Goal: Information Seeking & Learning: Learn about a topic

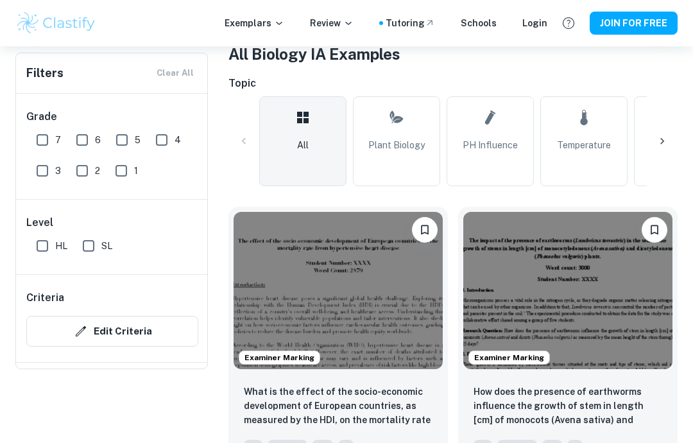
scroll to position [176, 0]
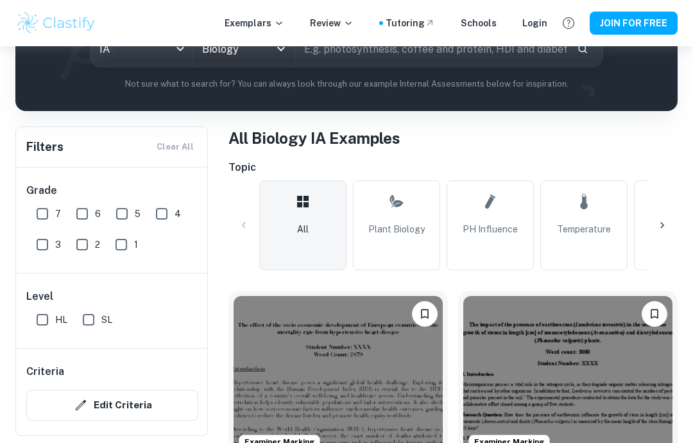
click at [662, 232] on div at bounding box center [662, 225] width 31 height 31
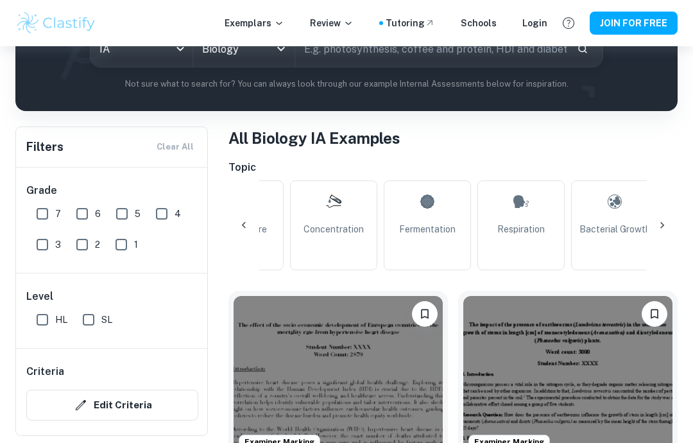
click at [666, 225] on icon at bounding box center [662, 225] width 13 height 13
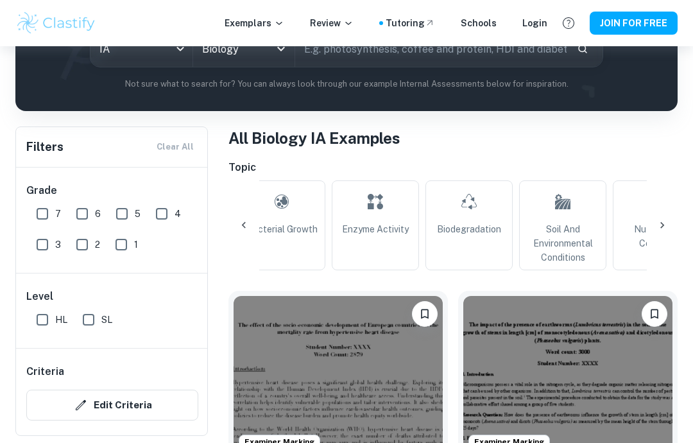
scroll to position [0, 688]
click at [675, 230] on div at bounding box center [662, 225] width 31 height 31
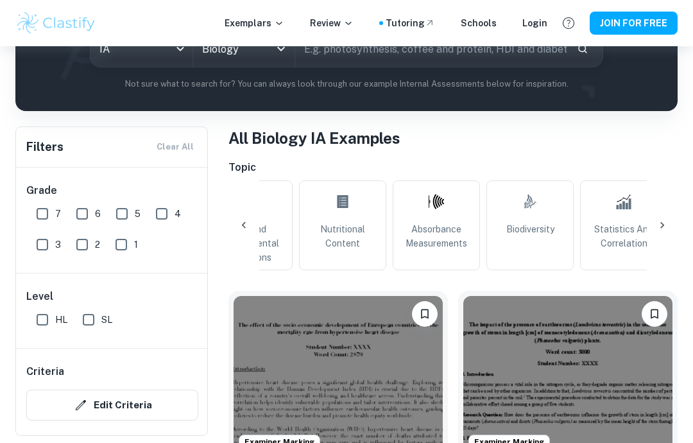
scroll to position [0, 1032]
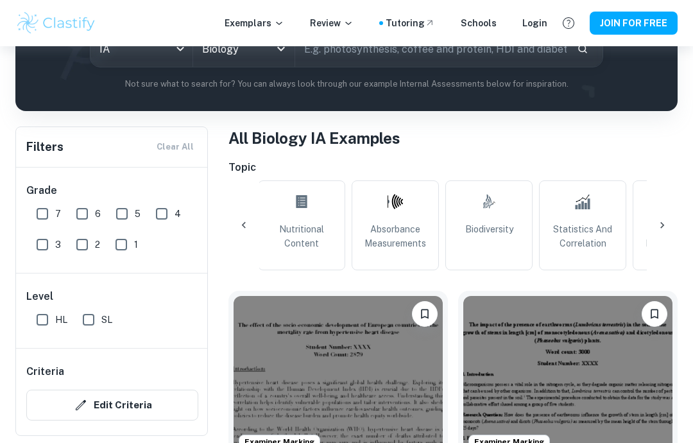
click at [668, 232] on div at bounding box center [662, 225] width 31 height 31
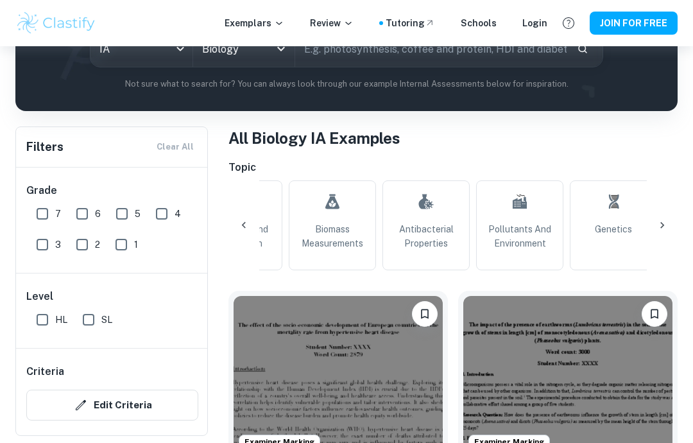
click at [669, 232] on div at bounding box center [662, 225] width 31 height 31
click at [238, 234] on div at bounding box center [244, 225] width 31 height 31
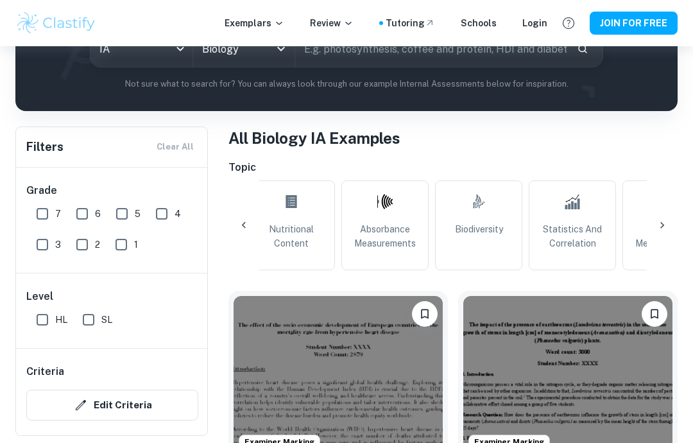
click at [255, 228] on div at bounding box center [244, 225] width 31 height 31
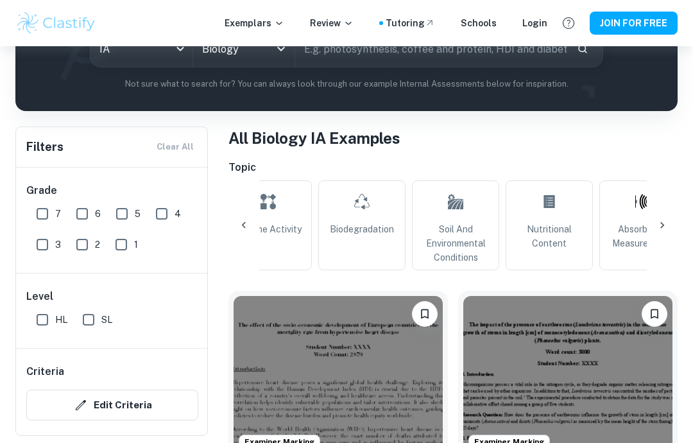
scroll to position [0, 699]
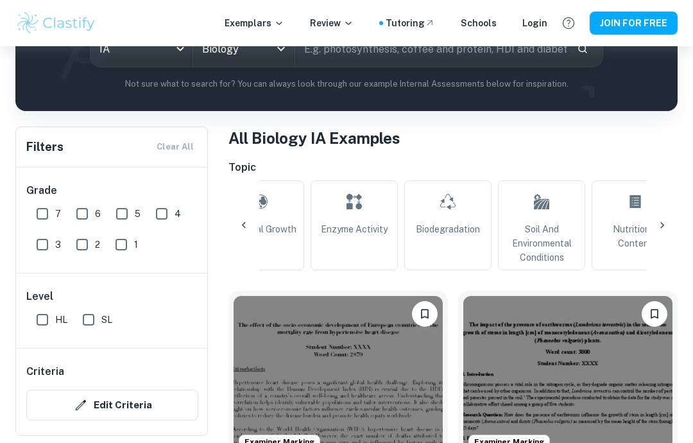
click at [234, 246] on div "All Plant Biology pH Influence Temperature Concentration Fermentation Respirati…" at bounding box center [453, 225] width 449 height 90
click at [206, 226] on div "Grade 7 6 5 4 3 2 1 Level HL SL Criteria Edit Criteria Session [DATE] [DATE] [D…" at bounding box center [112, 302] width 193 height 268
click at [238, 225] on icon at bounding box center [244, 225] width 13 height 13
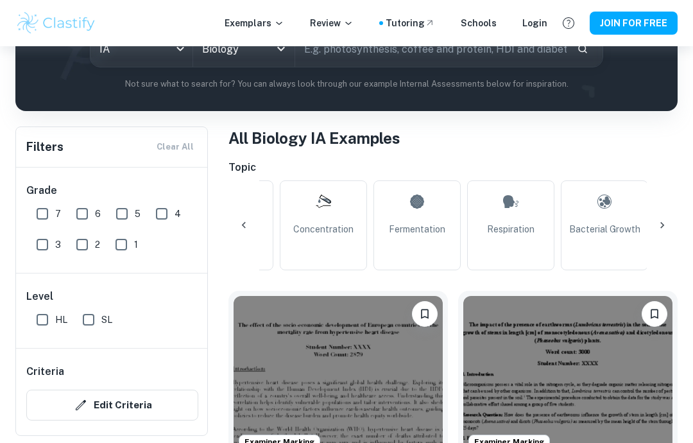
click at [250, 231] on icon at bounding box center [244, 225] width 13 height 13
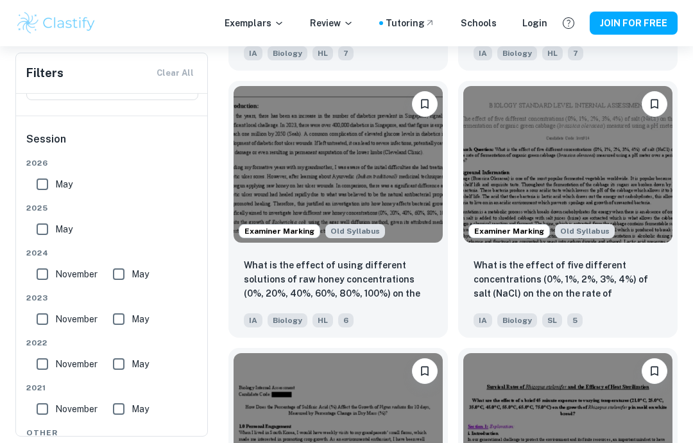
scroll to position [2207, 0]
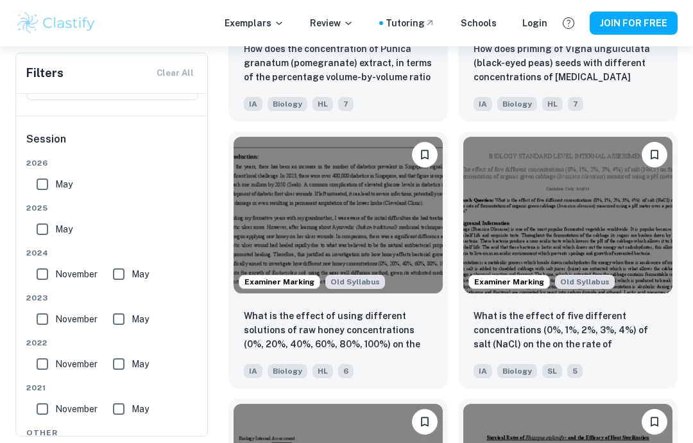
click at [46, 236] on input "May" at bounding box center [43, 229] width 26 height 26
checkbox input "true"
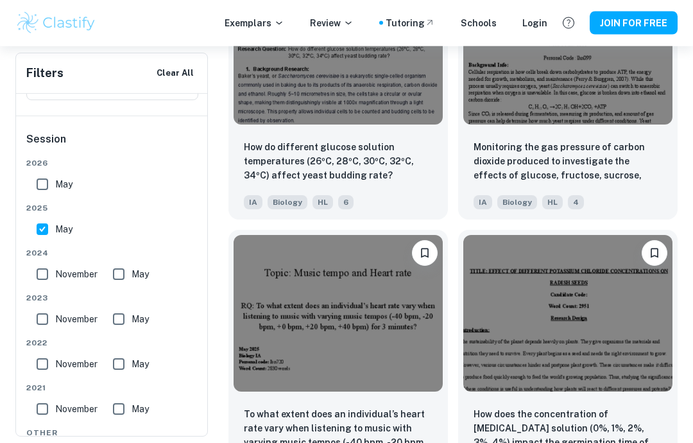
scroll to position [7925, 0]
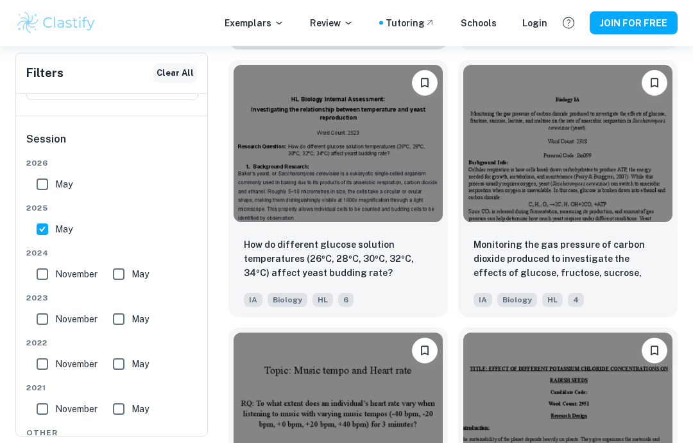
click at [183, 77] on button "Clear All" at bounding box center [175, 73] width 44 height 19
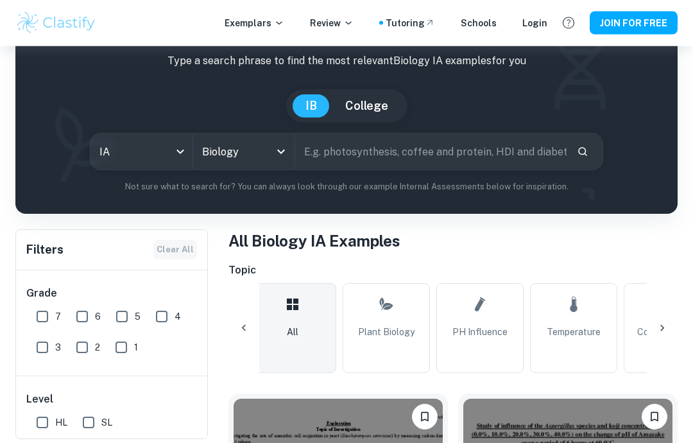
scroll to position [76, 0]
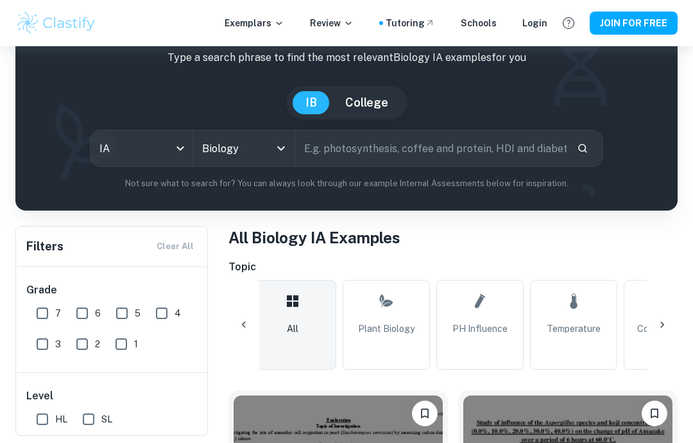
click at [665, 334] on div at bounding box center [662, 324] width 31 height 31
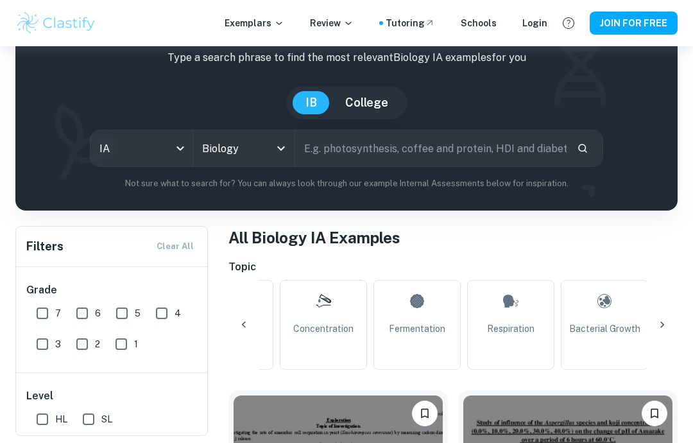
click at [665, 327] on icon at bounding box center [662, 324] width 13 height 13
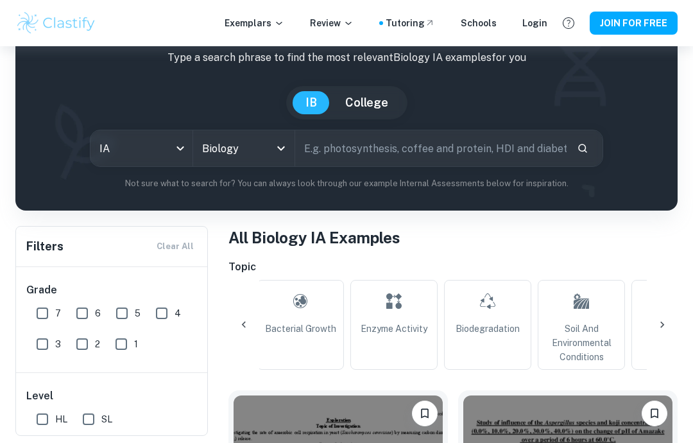
scroll to position [0, 699]
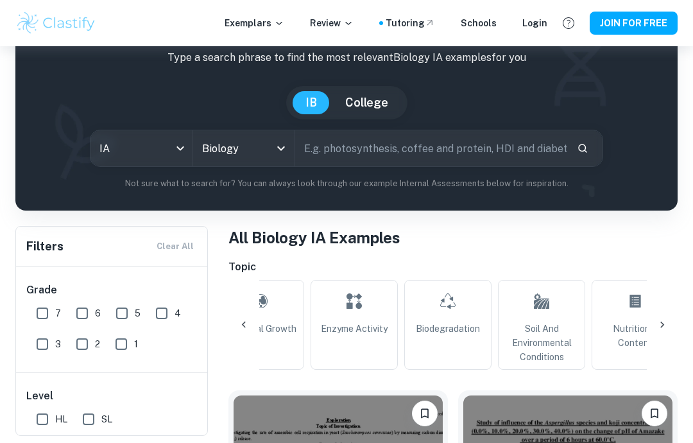
click at [666, 322] on icon at bounding box center [662, 324] width 13 height 13
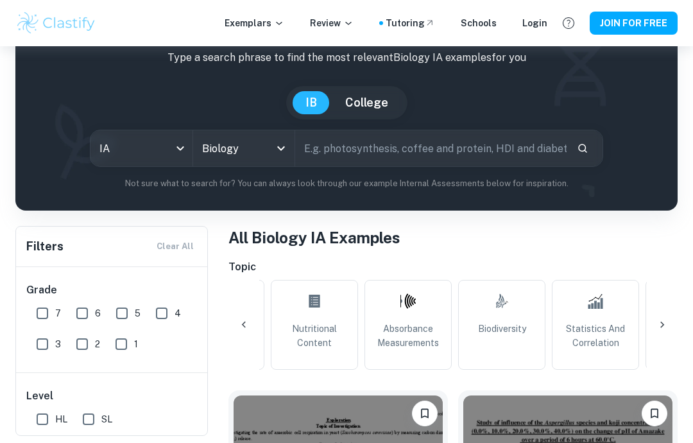
scroll to position [0, 1043]
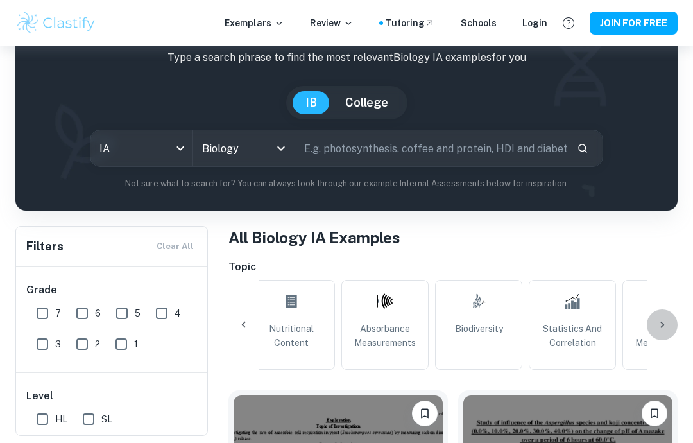
click at [673, 324] on div at bounding box center [662, 324] width 31 height 31
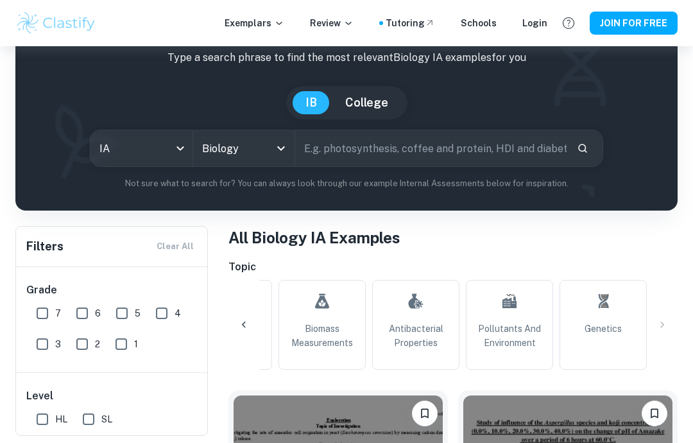
click at [242, 339] on div at bounding box center [244, 324] width 31 height 31
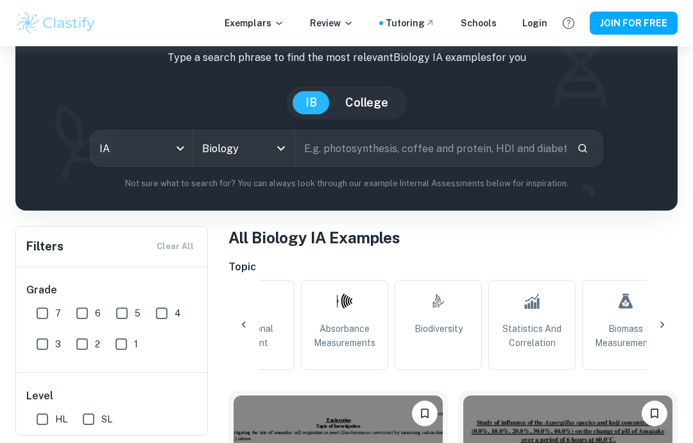
scroll to position [0, 1043]
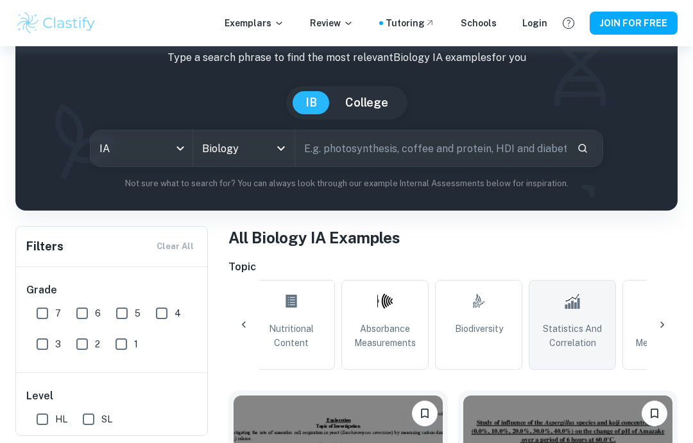
click at [580, 326] on span "Statistics and Correlation" at bounding box center [573, 336] width 76 height 28
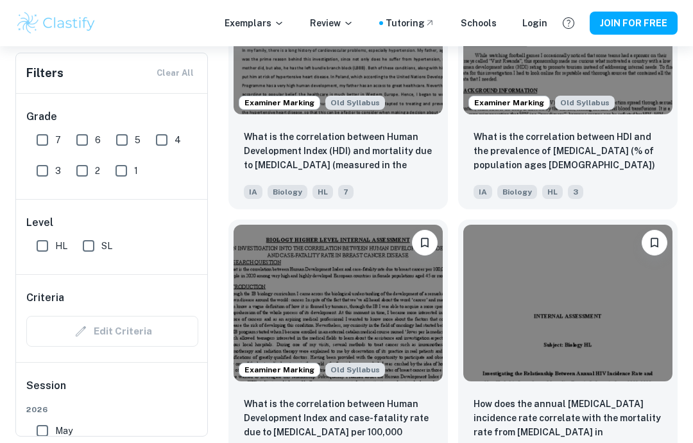
scroll to position [2121, 0]
